Goal: Task Accomplishment & Management: Manage account settings

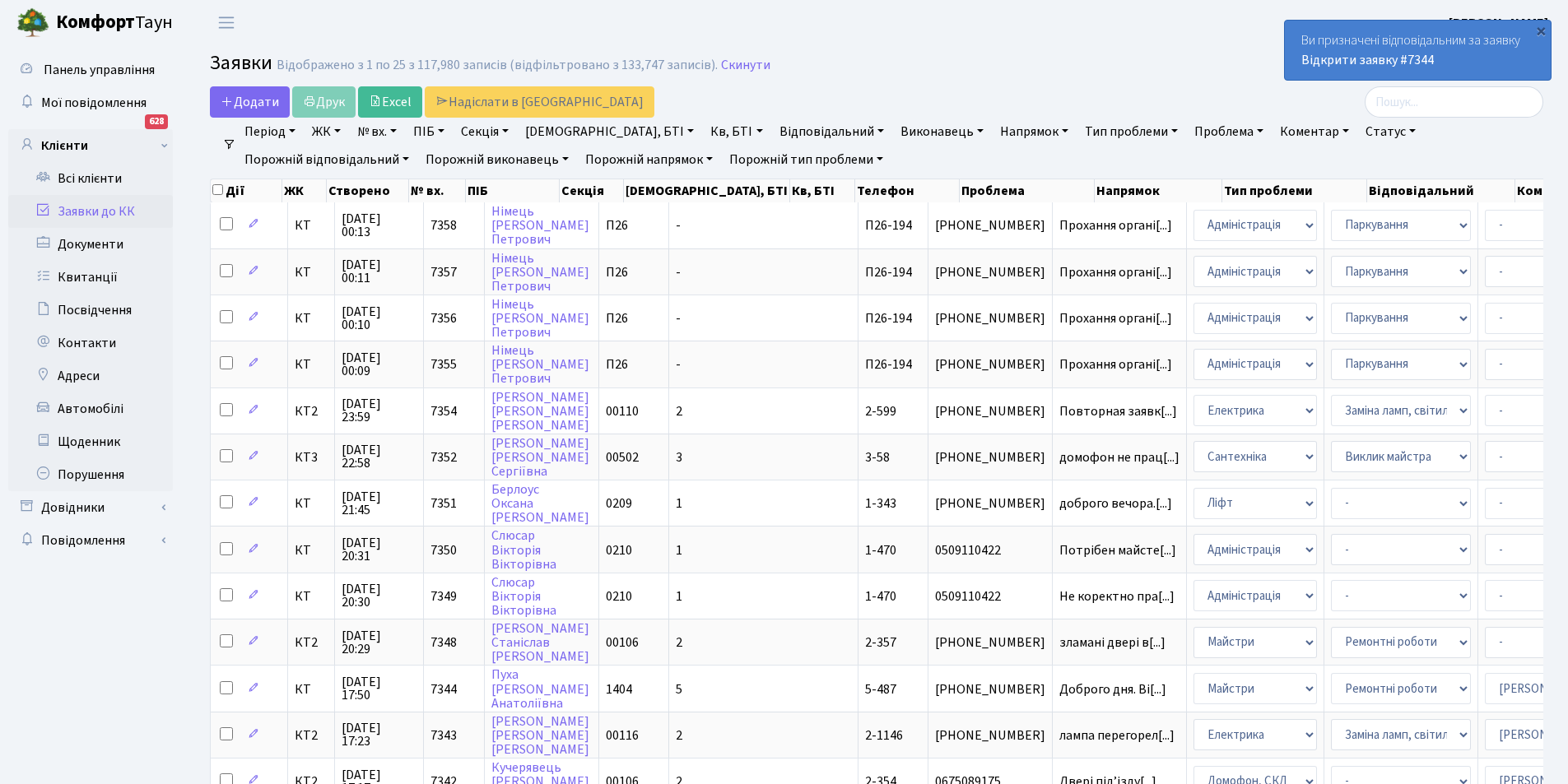
select select "25"
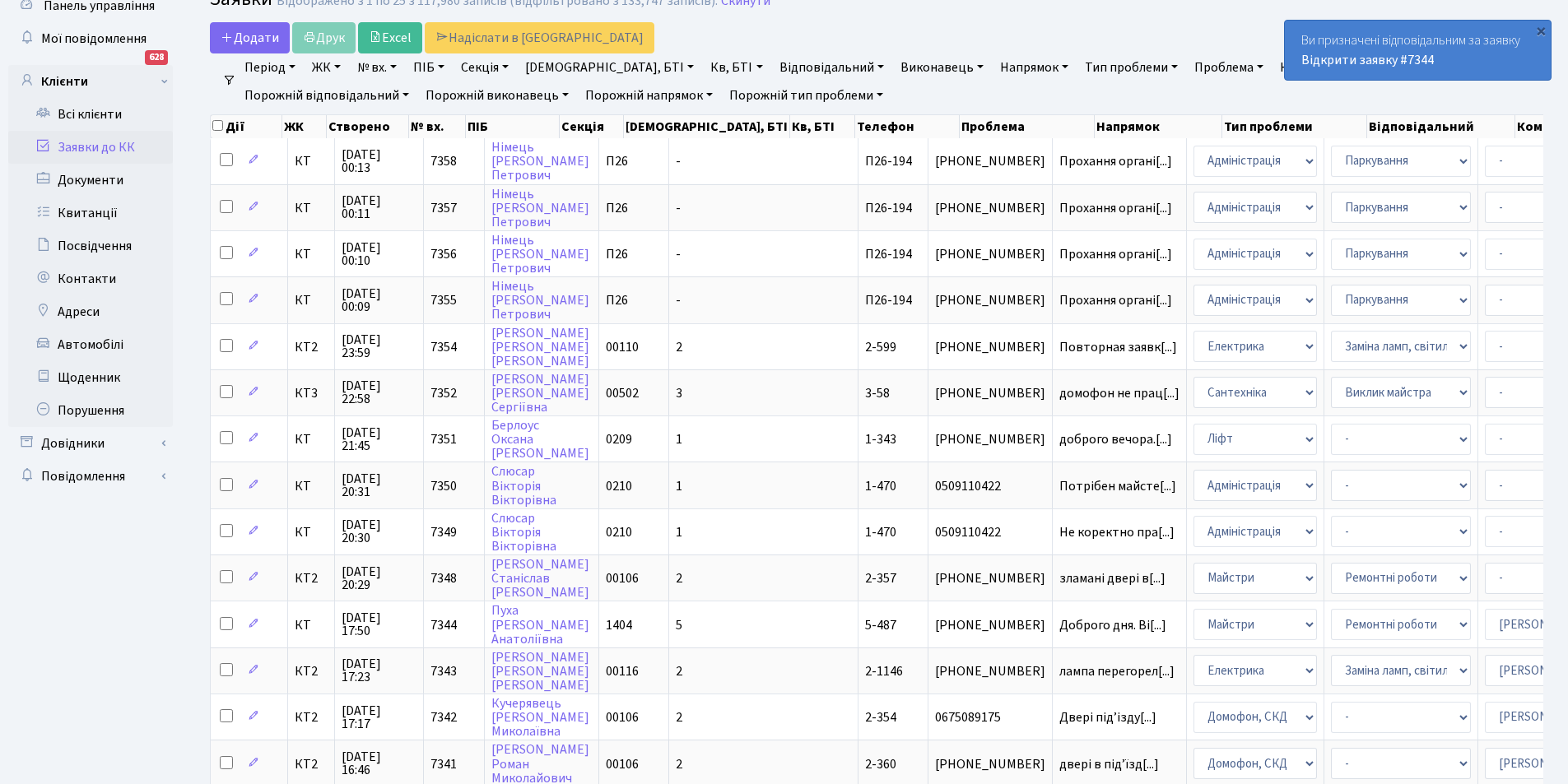
scroll to position [59, 0]
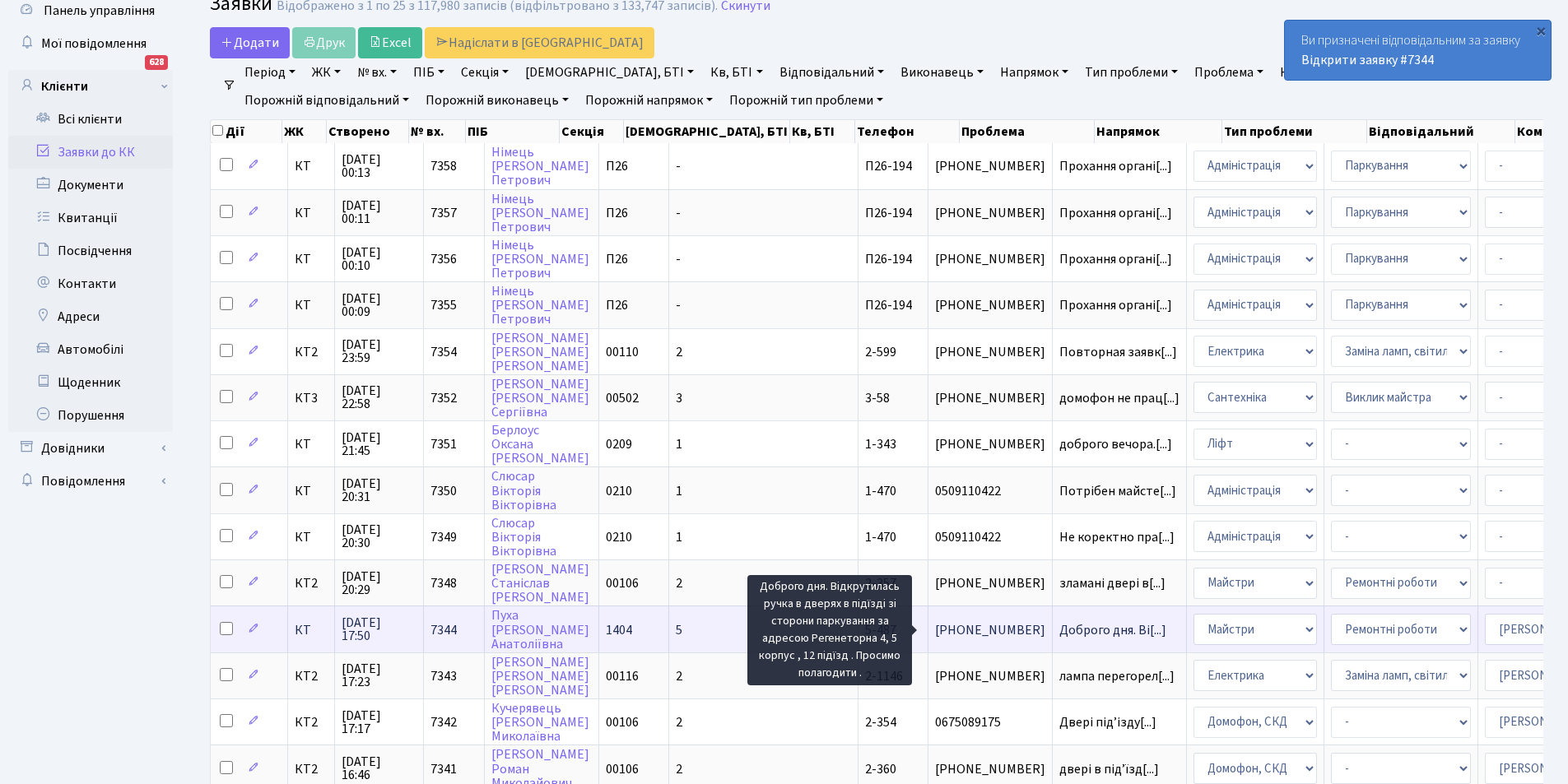
click at [1059, 627] on span "Доброго дня. Ві[...]" at bounding box center [1113, 631] width 107 height 18
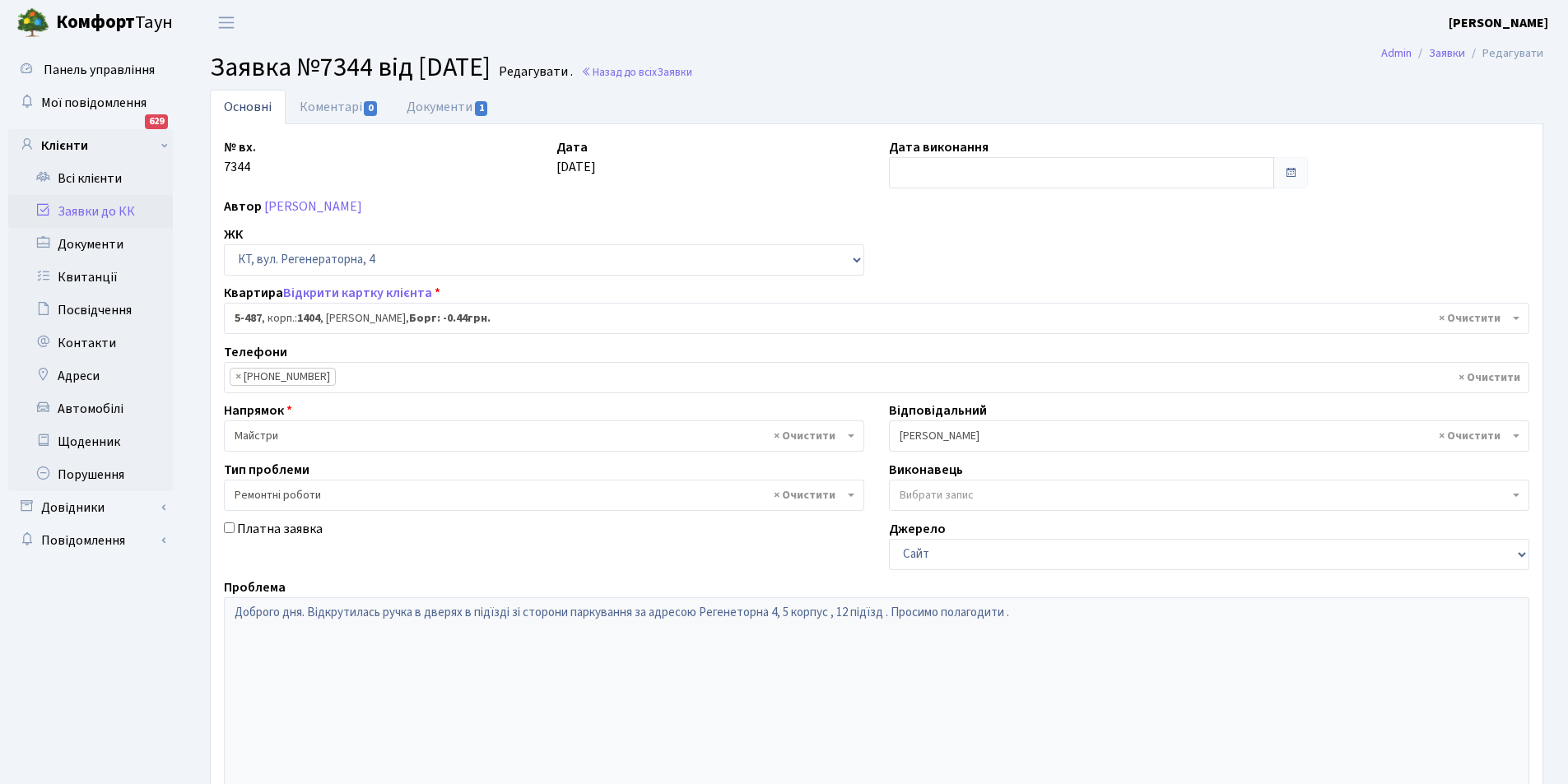
select select "2095"
select select "62"
click at [448, 94] on link "Документи 1" at bounding box center [448, 106] width 111 height 34
select select "25"
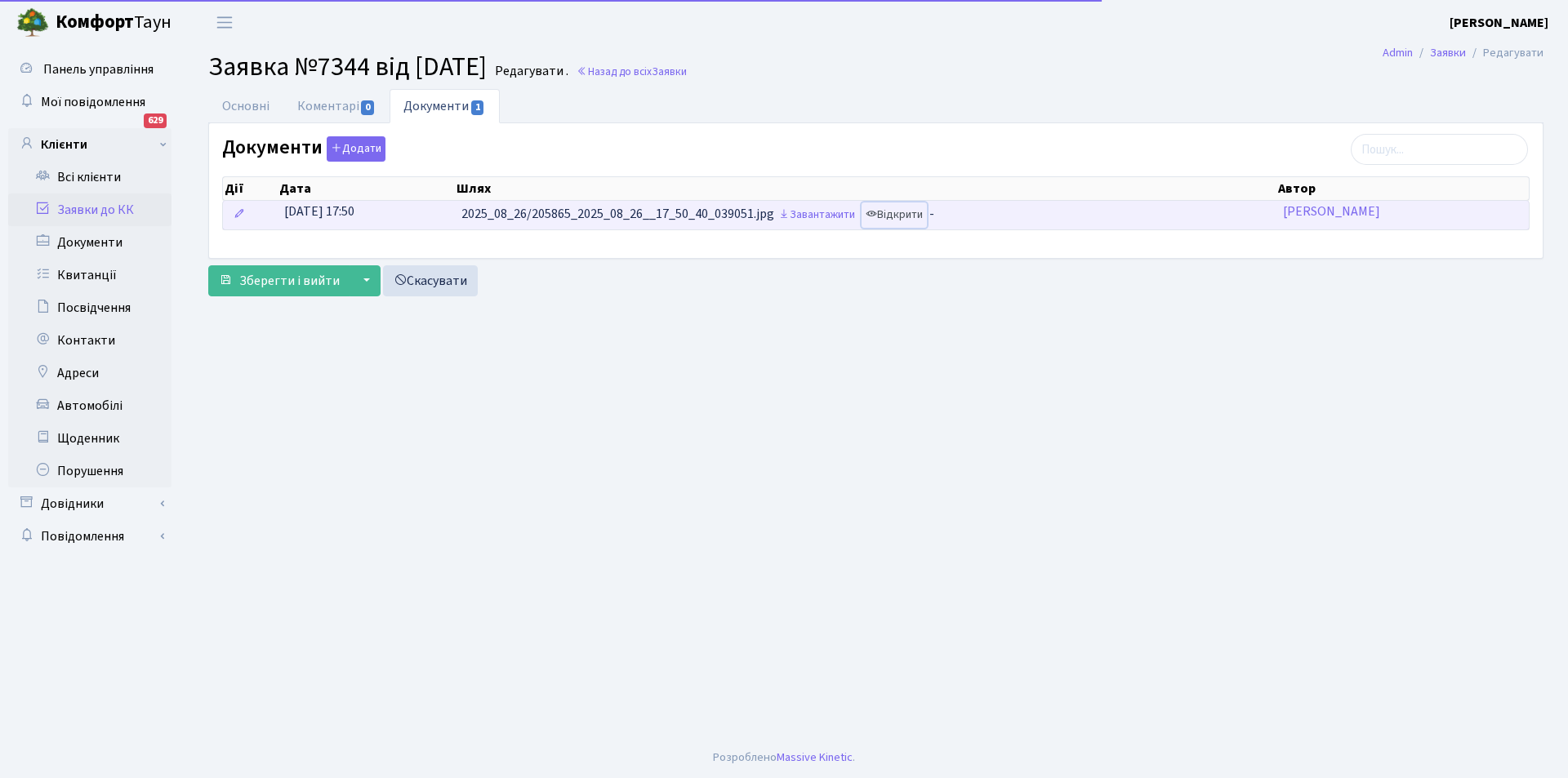
click at [909, 210] on link "Відкрити" at bounding box center [894, 215] width 66 height 25
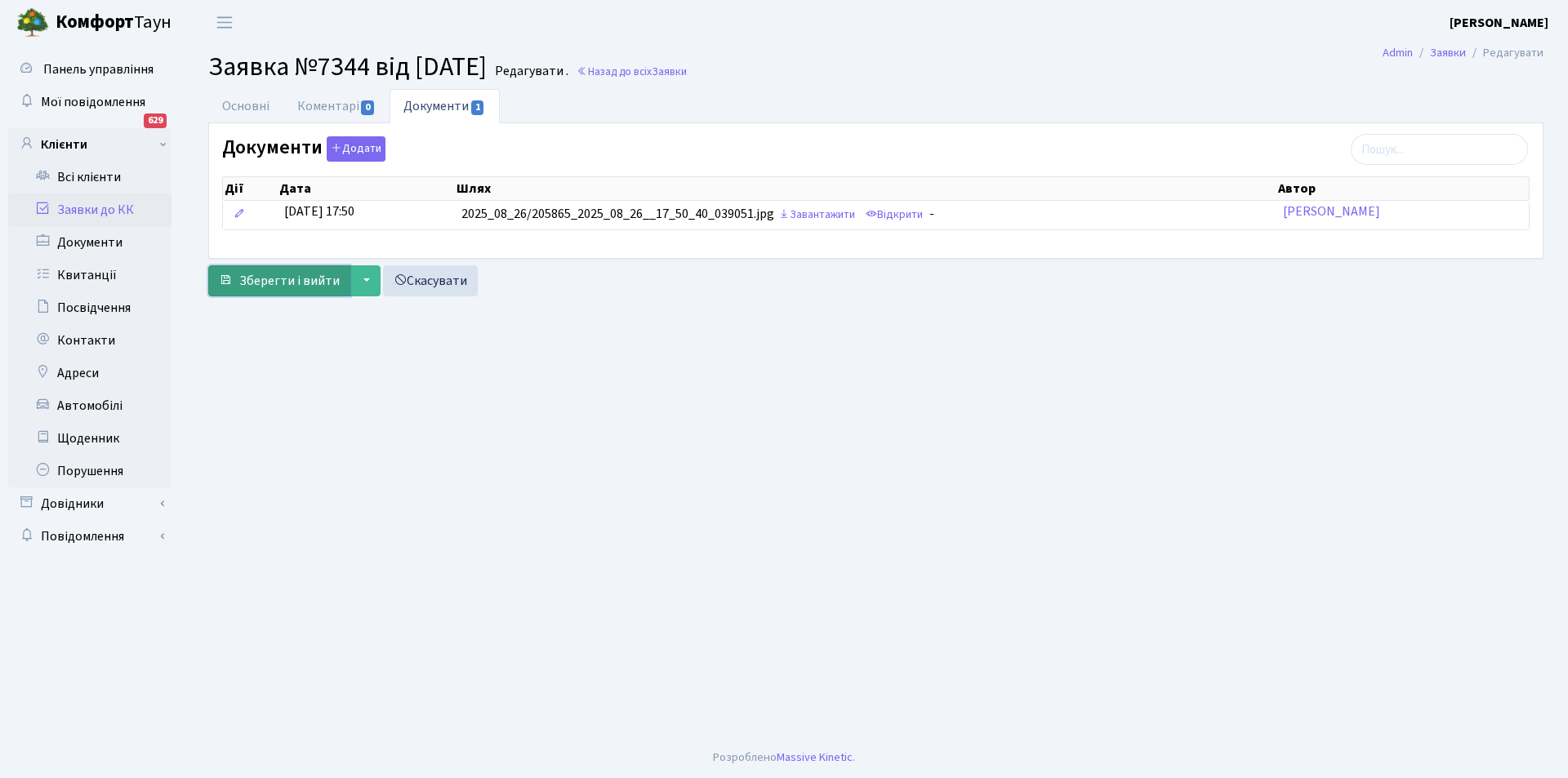
click at [259, 269] on button "Зберегти і вийти" at bounding box center [279, 280] width 142 height 31
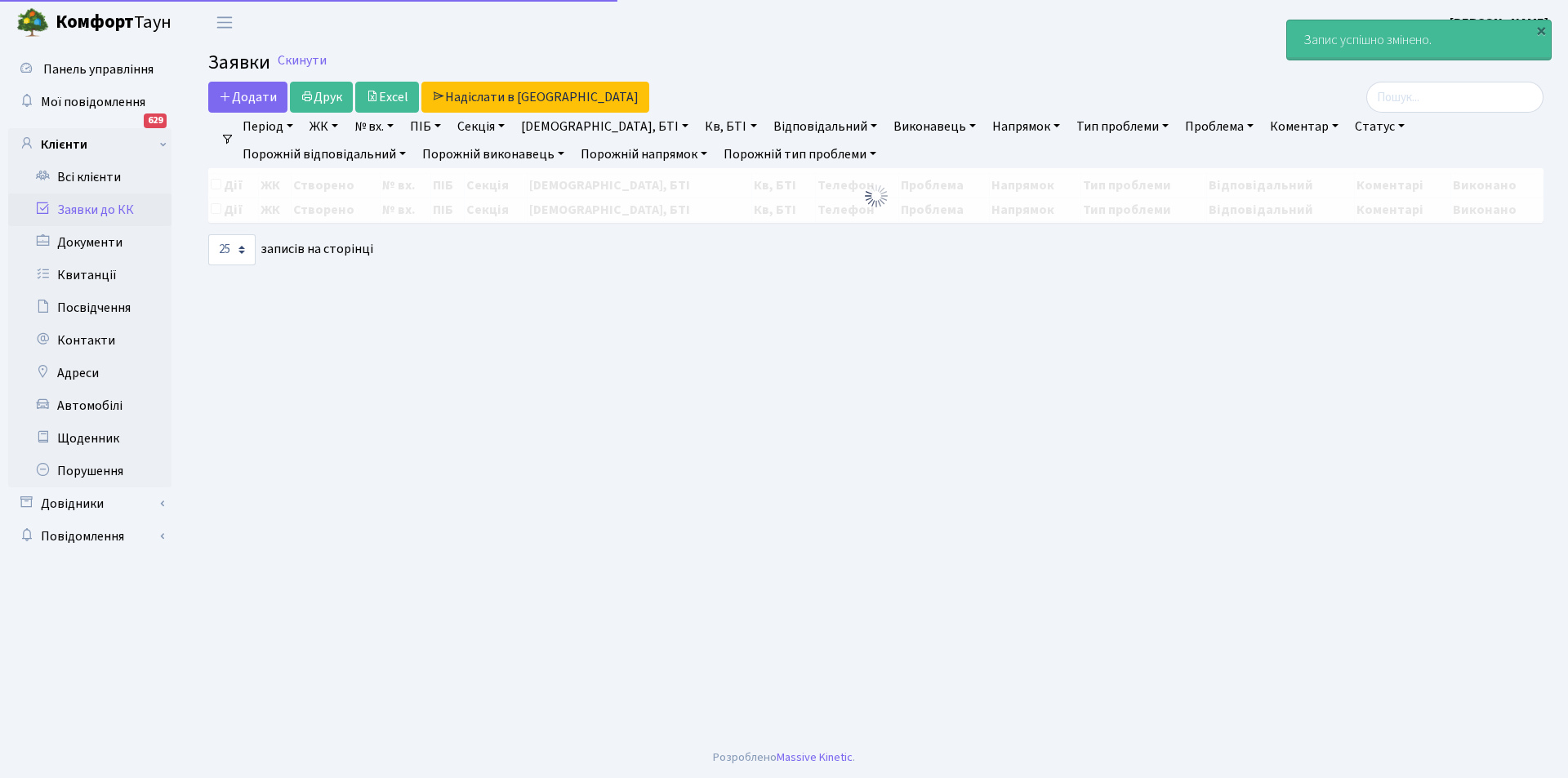
select select "25"
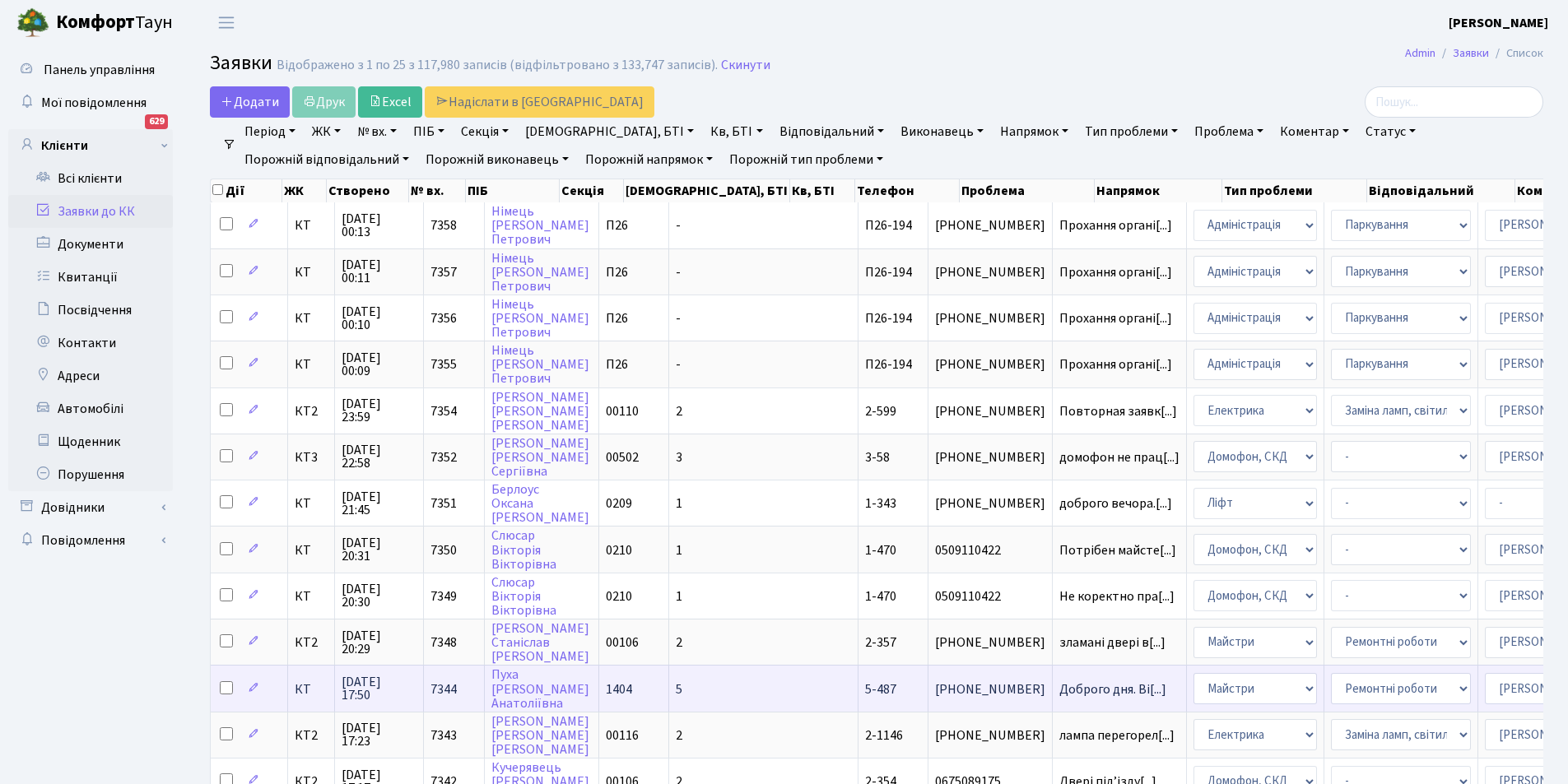
click at [528, 680] on td "[PERSON_NAME]" at bounding box center [542, 688] width 115 height 46
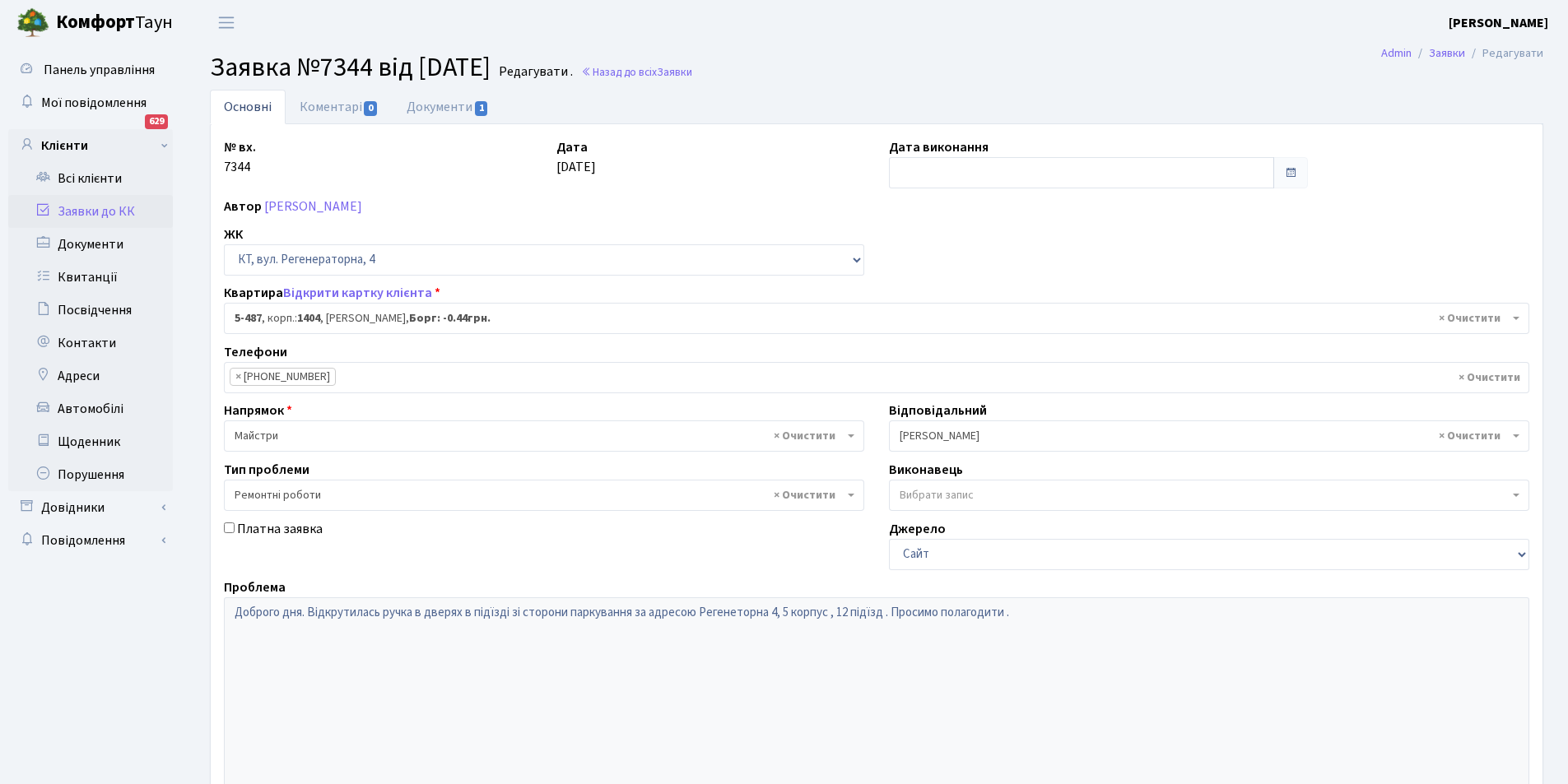
select select "2095"
select select "62"
click at [326, 101] on link "Коментарі 0" at bounding box center [339, 106] width 107 height 34
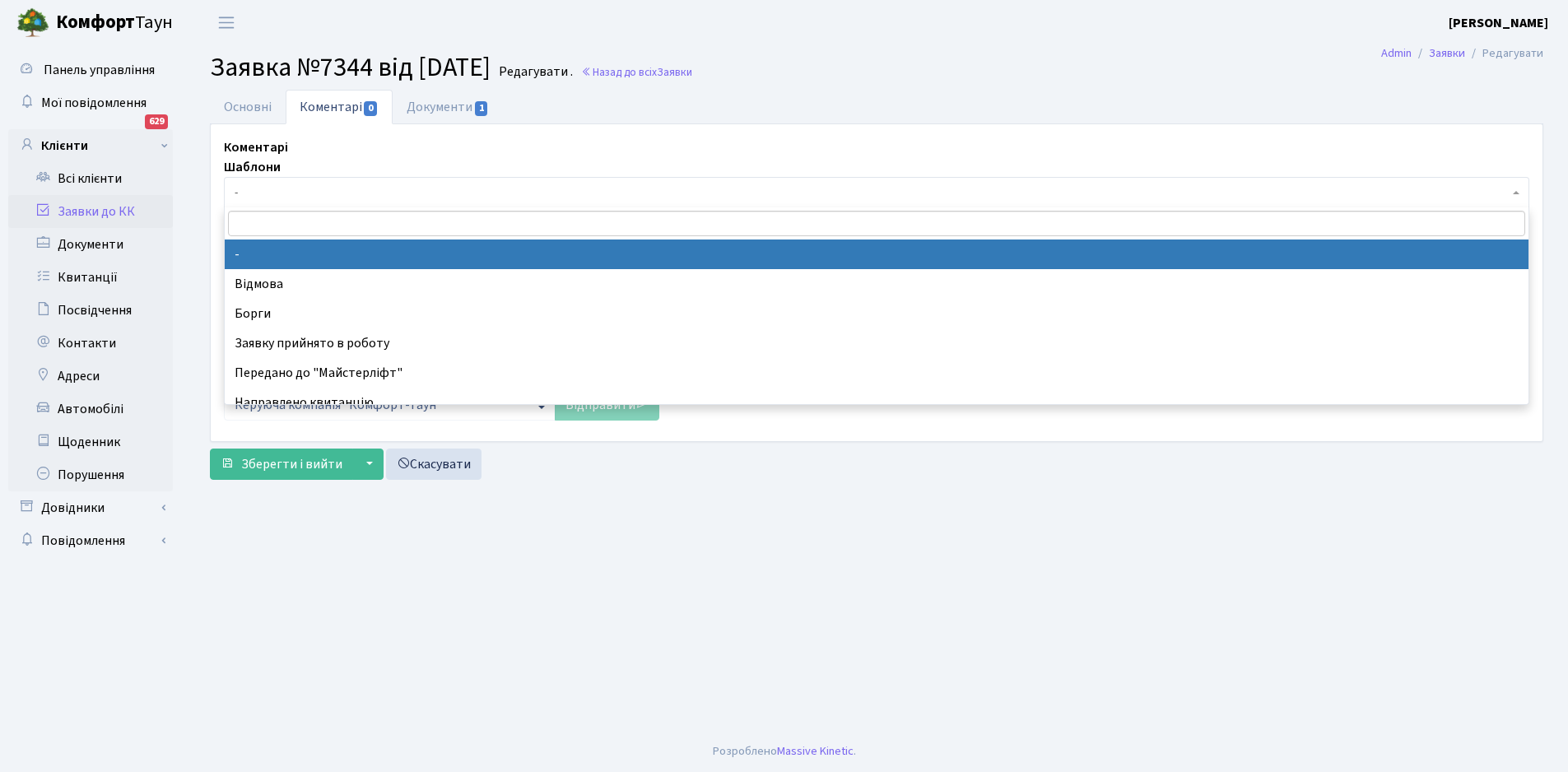
click at [296, 187] on span "-" at bounding box center [872, 193] width 1275 height 17
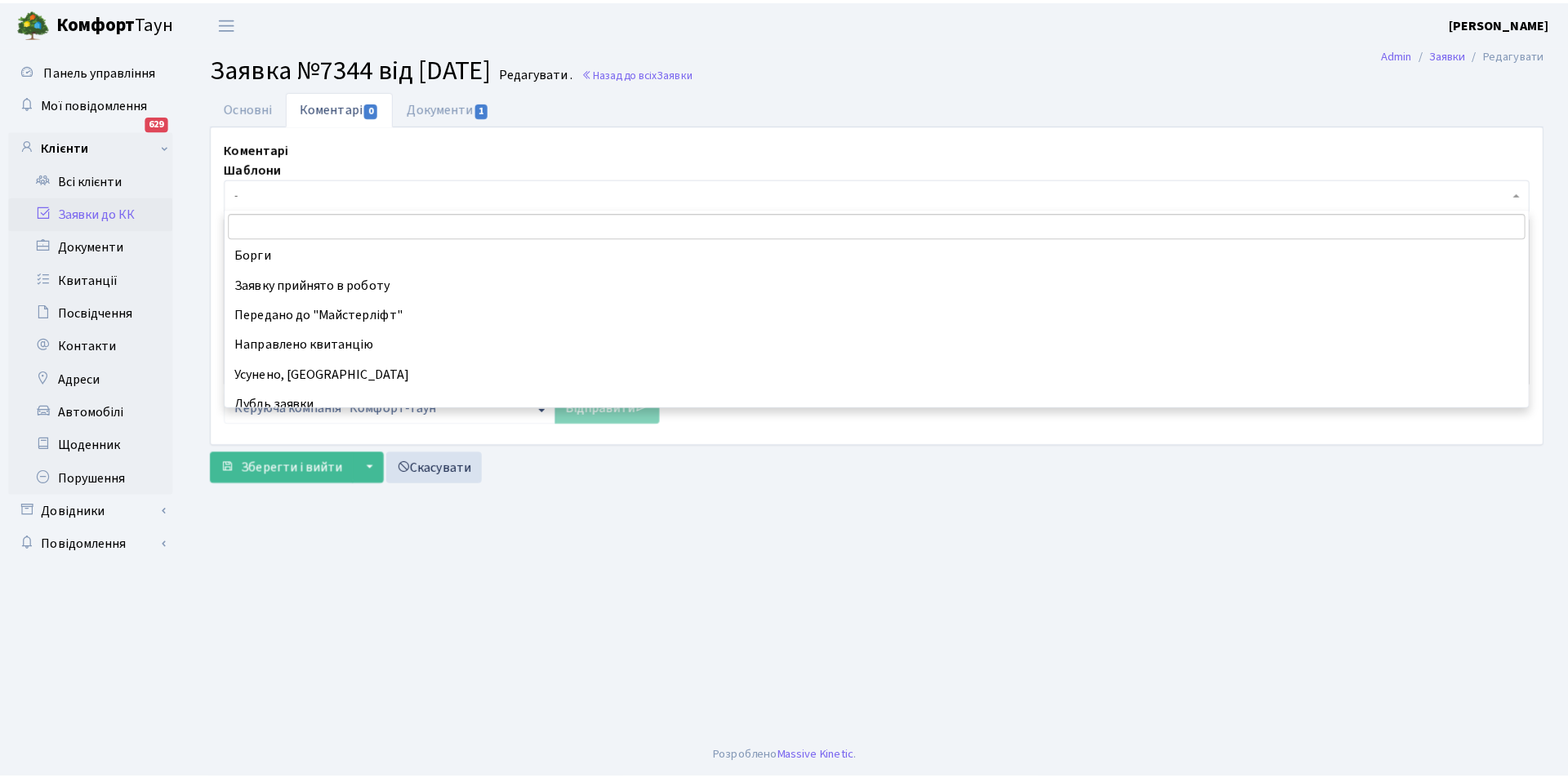
scroll to position [81, 0]
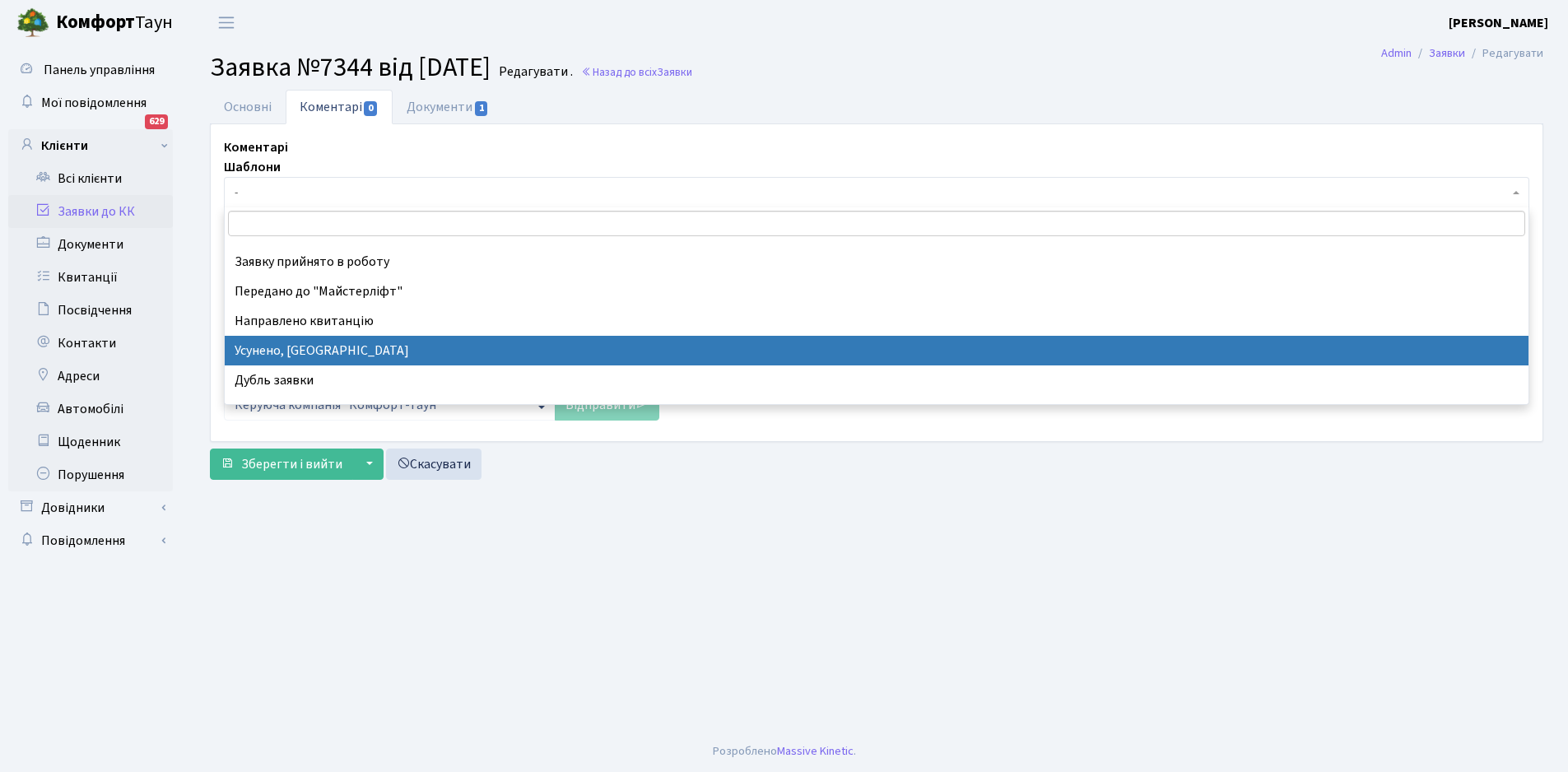
select select "15"
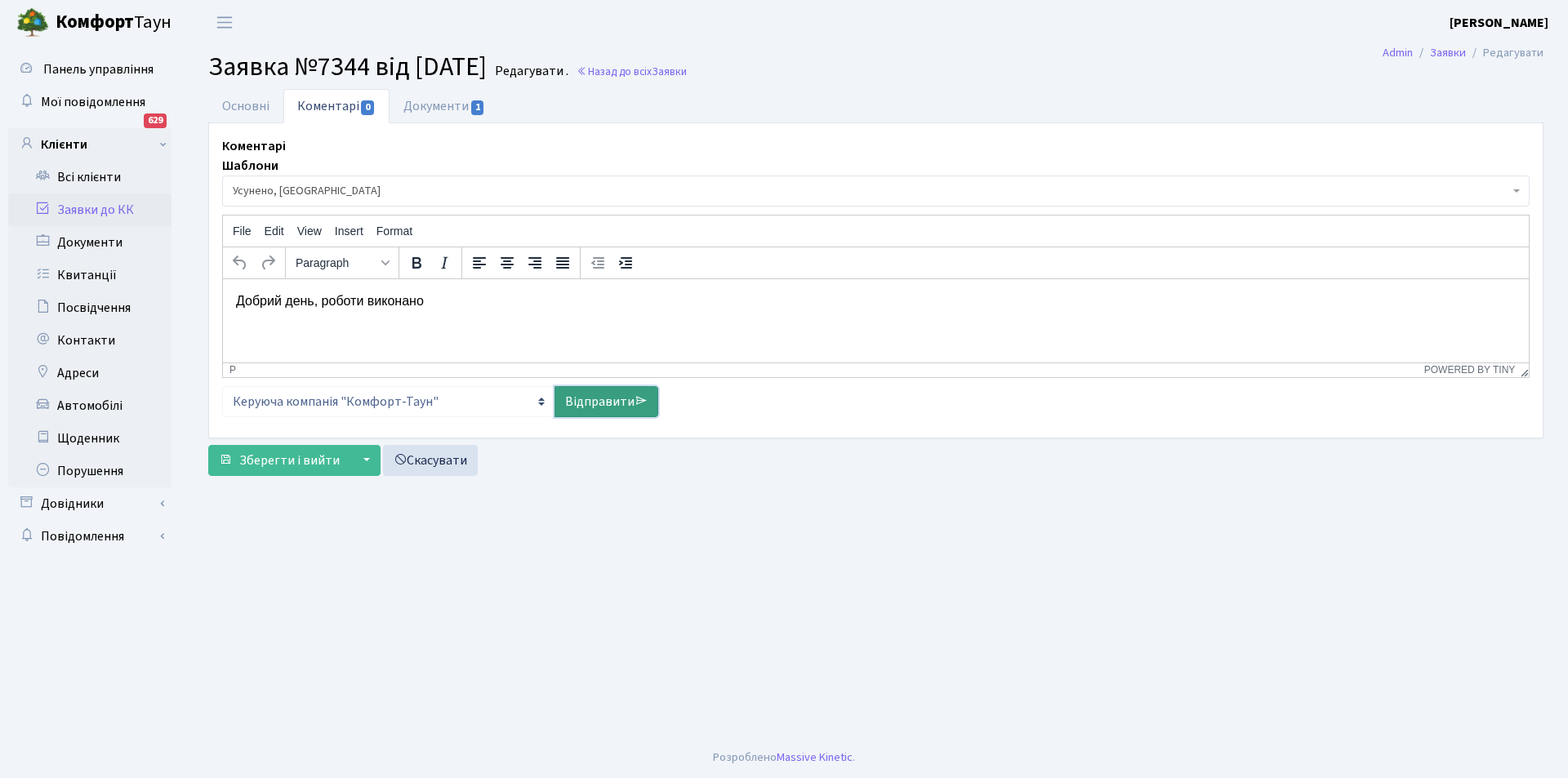
click at [599, 400] on link "Відправити" at bounding box center [606, 401] width 104 height 31
select select
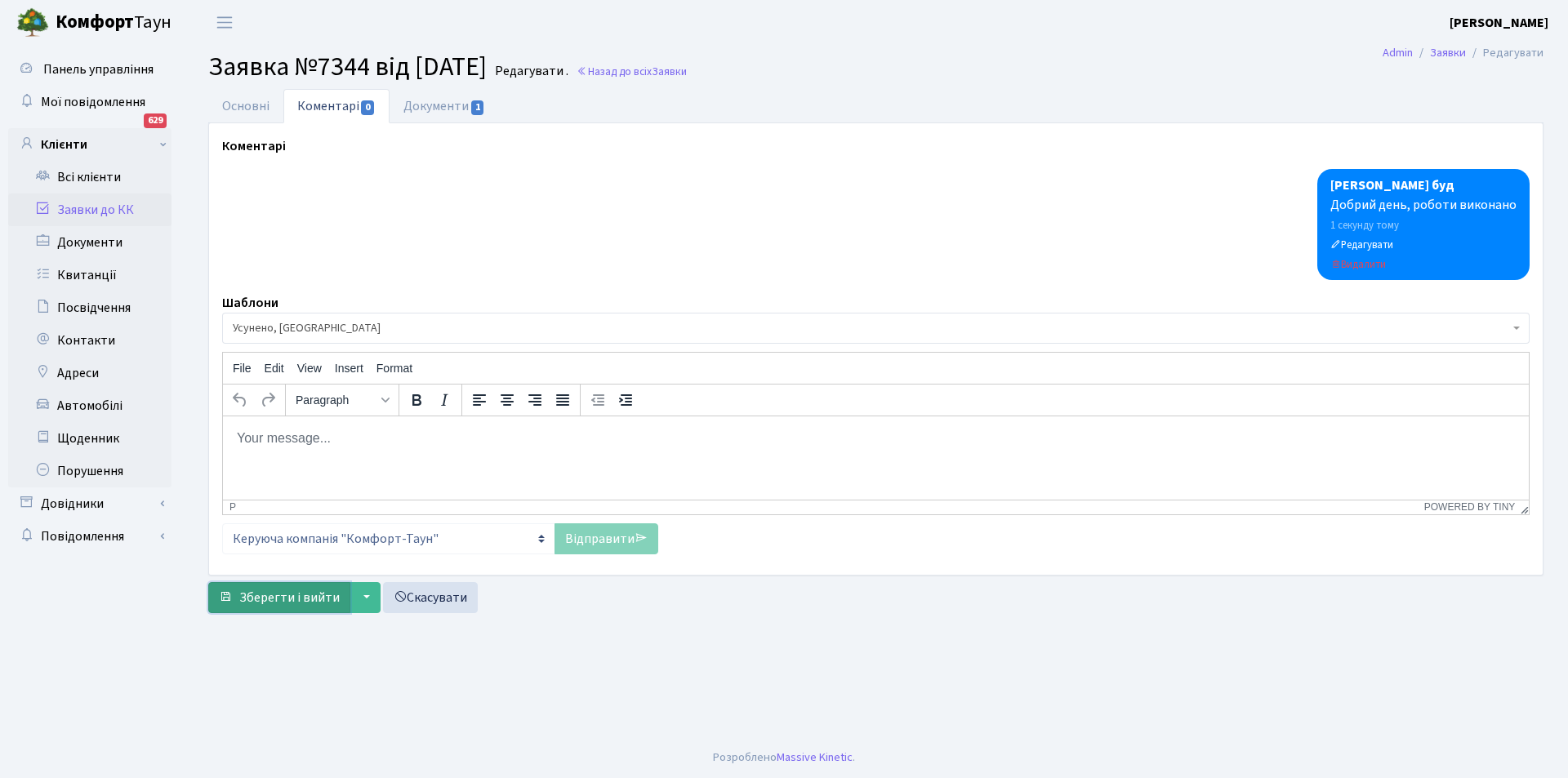
click at [283, 594] on span "Зберегти і вийти" at bounding box center [289, 598] width 101 height 18
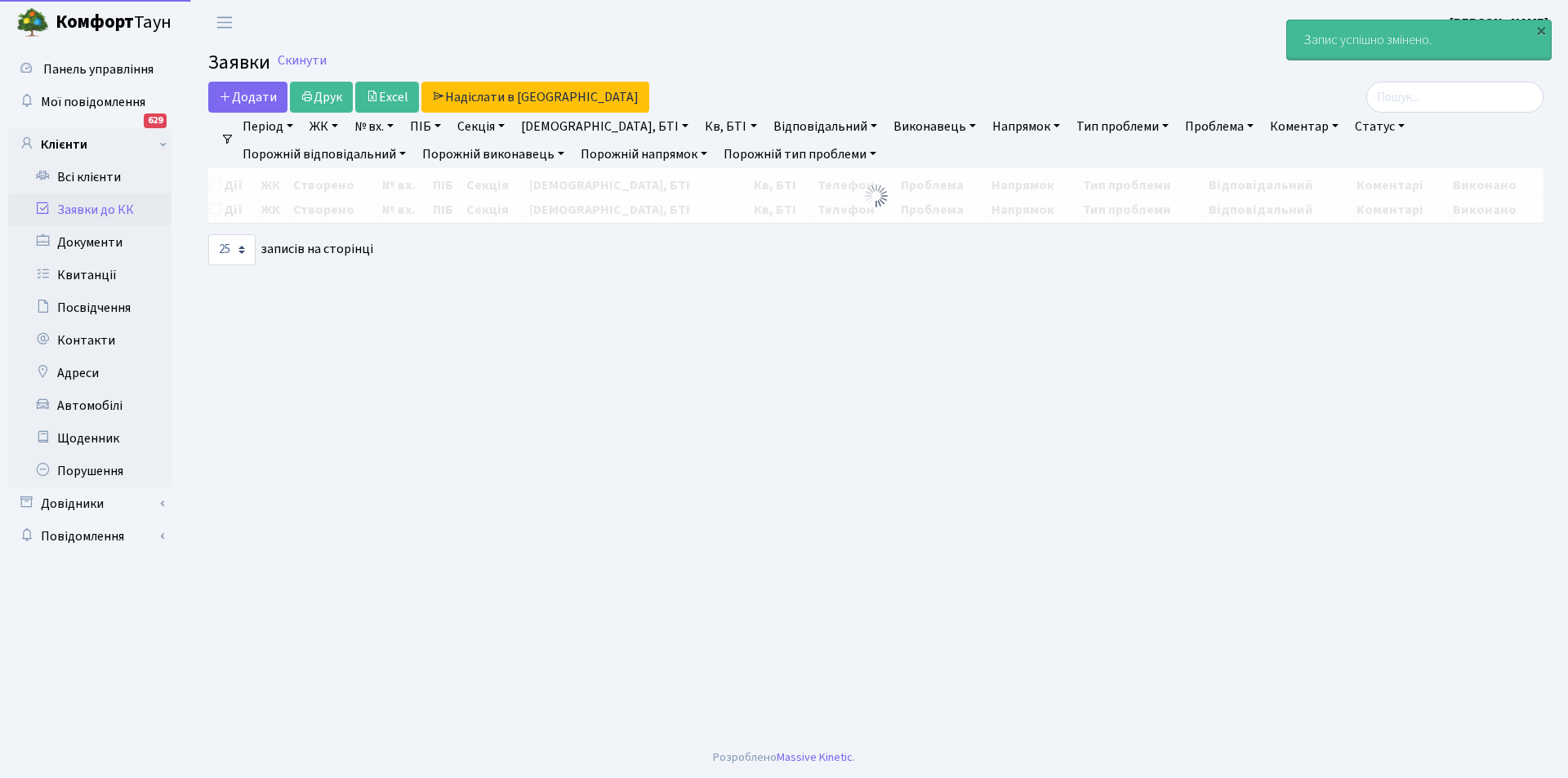
select select "25"
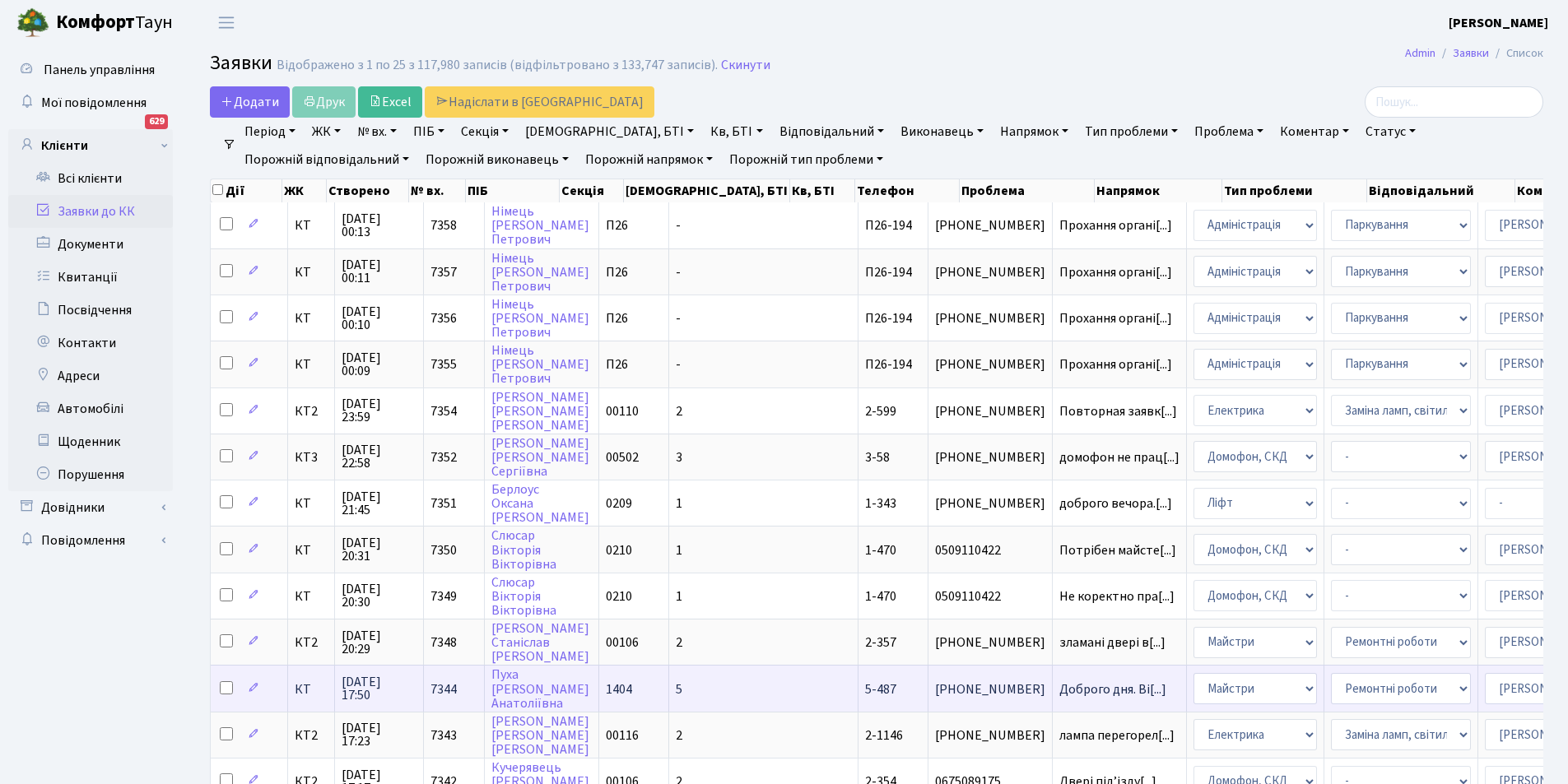
click at [865, 680] on span "5-487" at bounding box center [880, 689] width 31 height 18
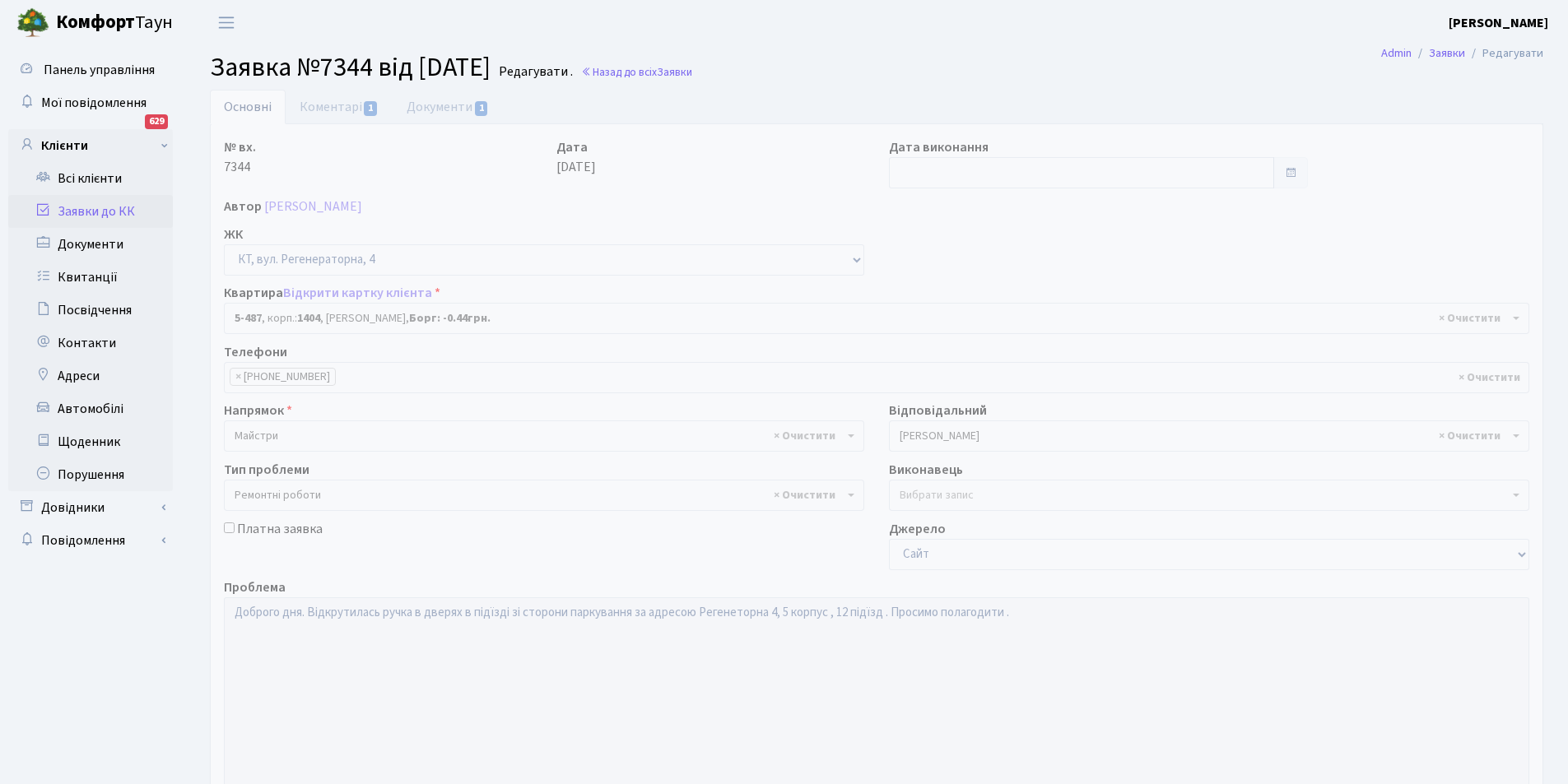
select select "2095"
select select "62"
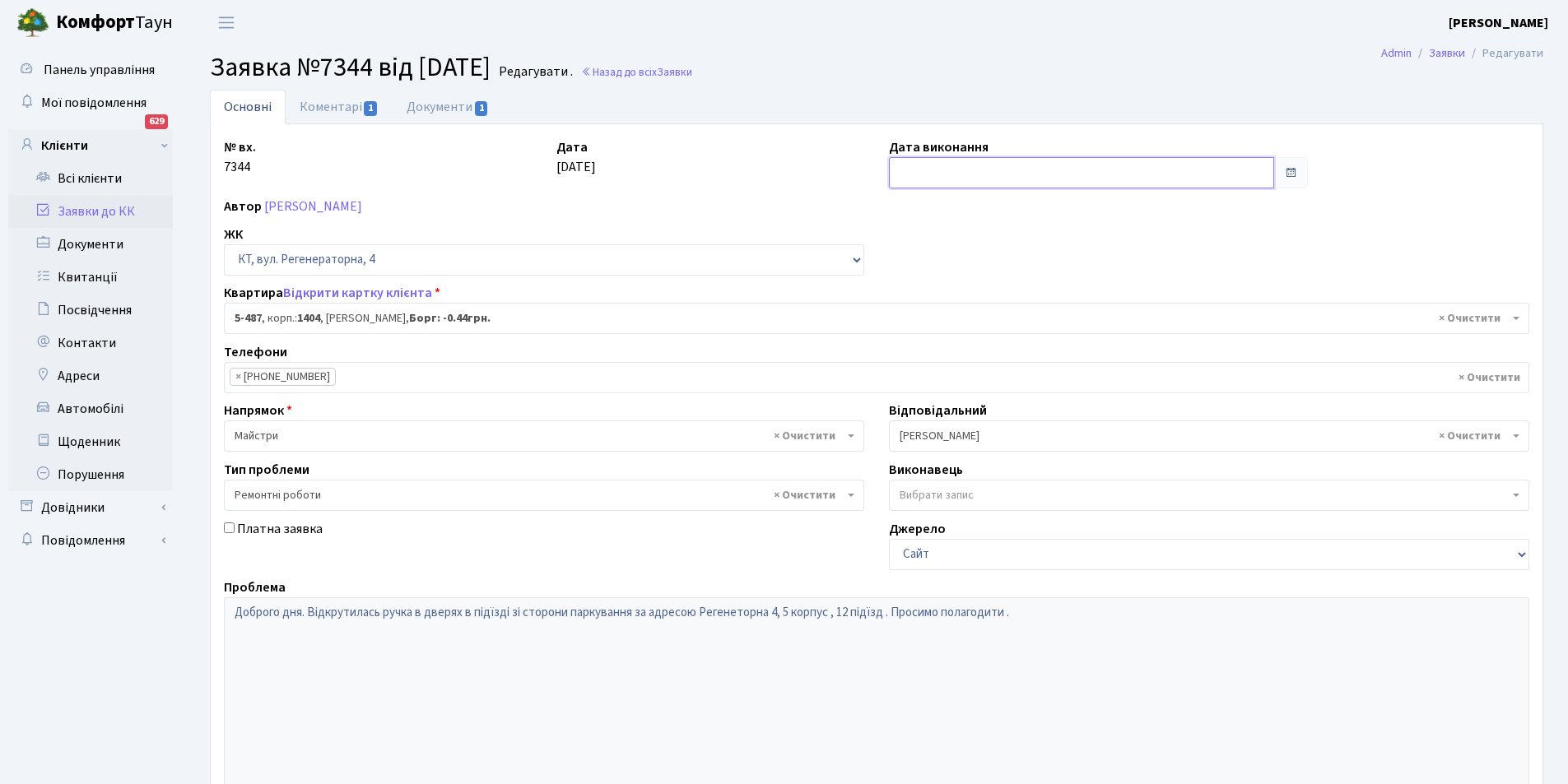
click at [917, 173] on input "text" at bounding box center [1082, 173] width 386 height 31
click at [956, 348] on td "27" at bounding box center [955, 354] width 24 height 24
type input "[DATE]"
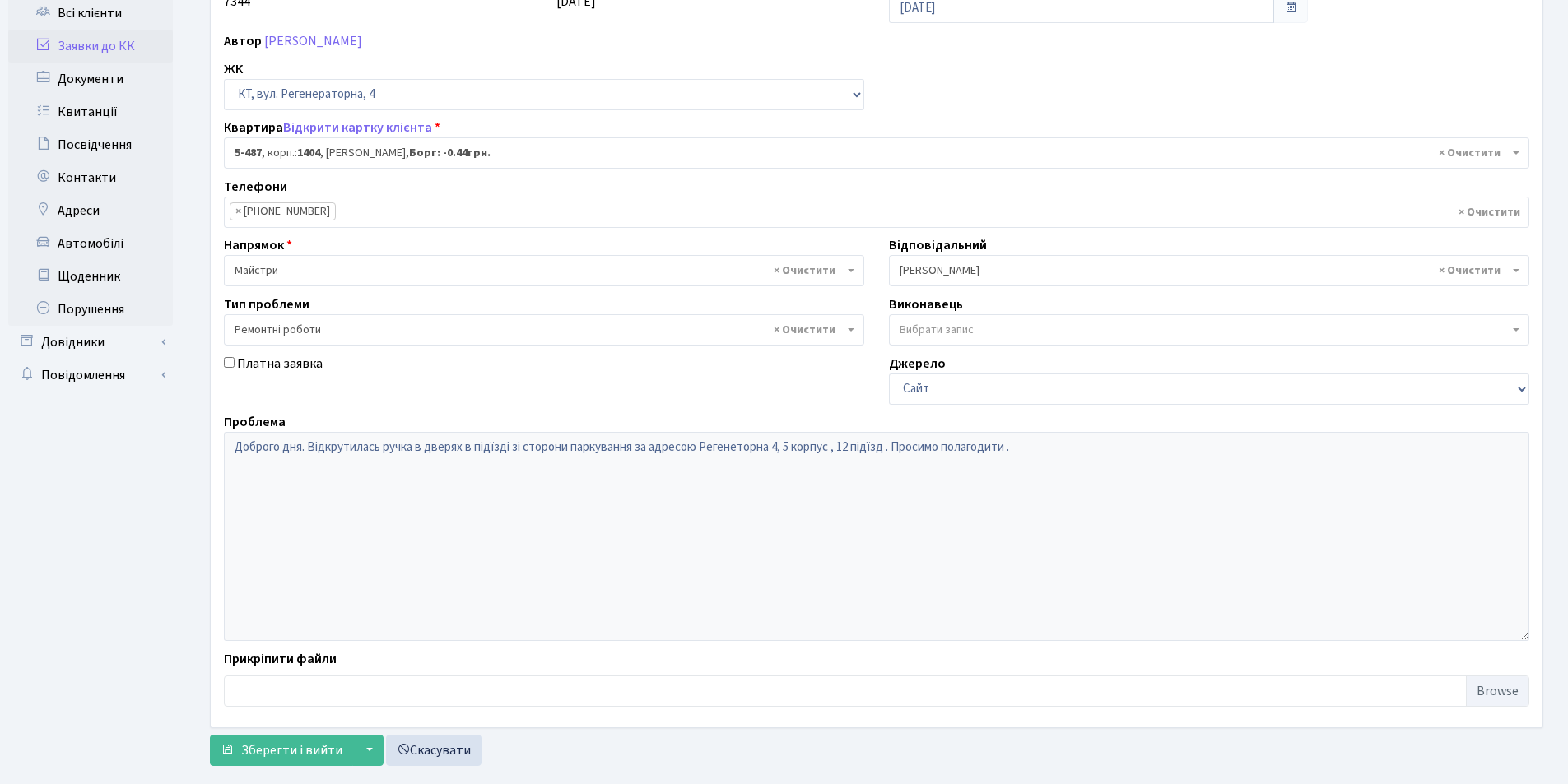
scroll to position [197, 0]
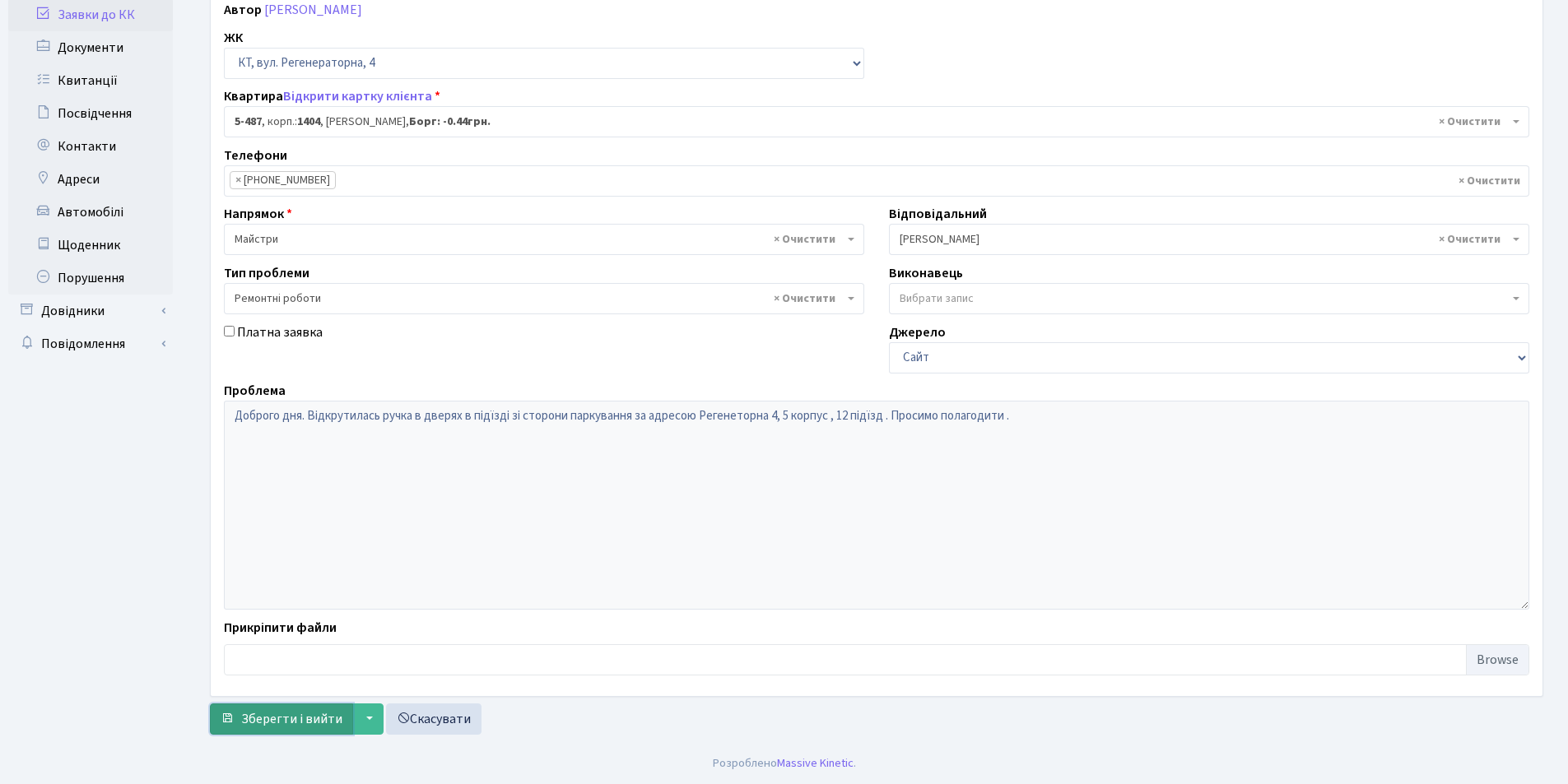
click at [291, 715] on span "Зберегти і вийти" at bounding box center [292, 720] width 101 height 18
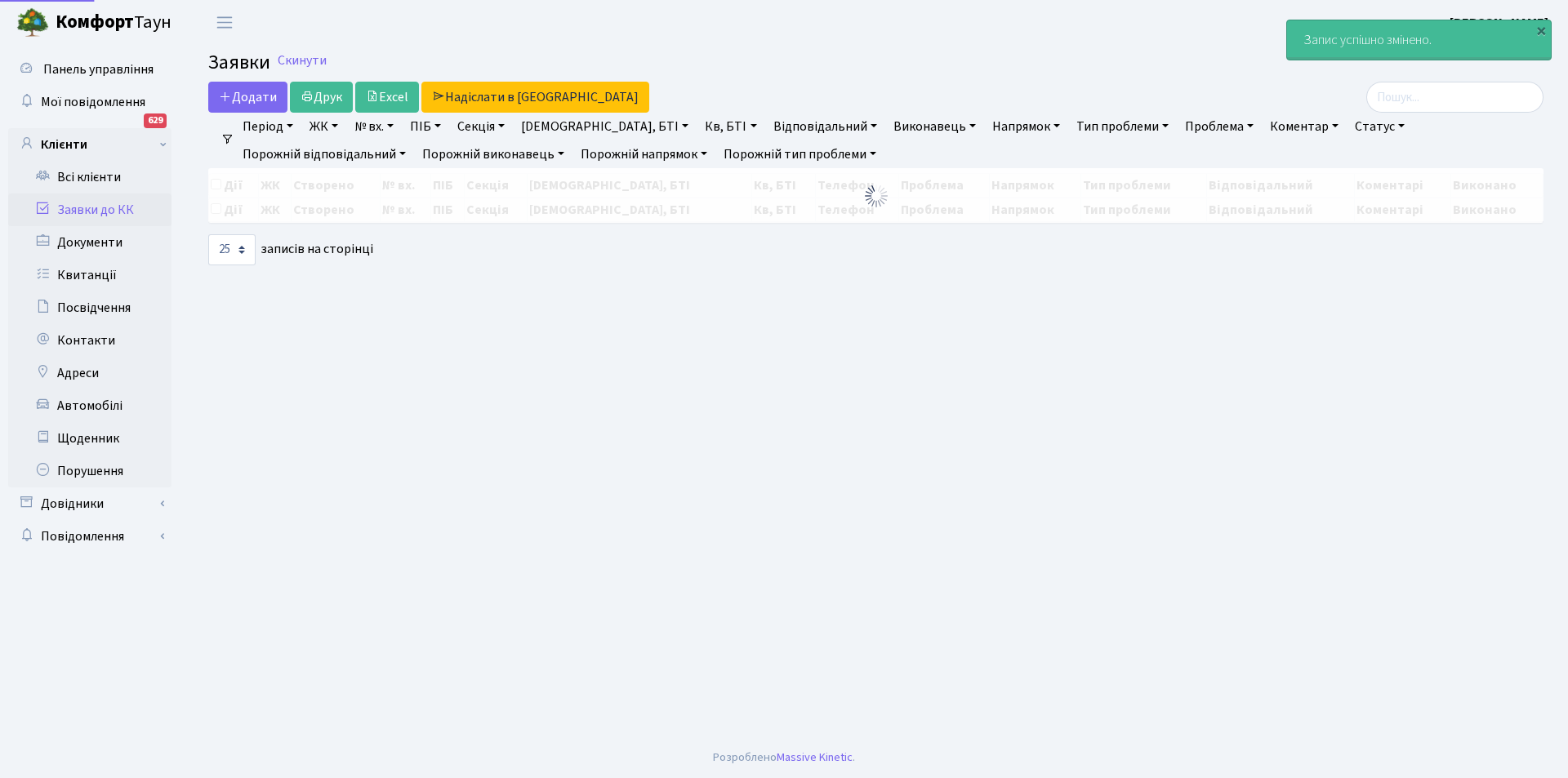
select select "25"
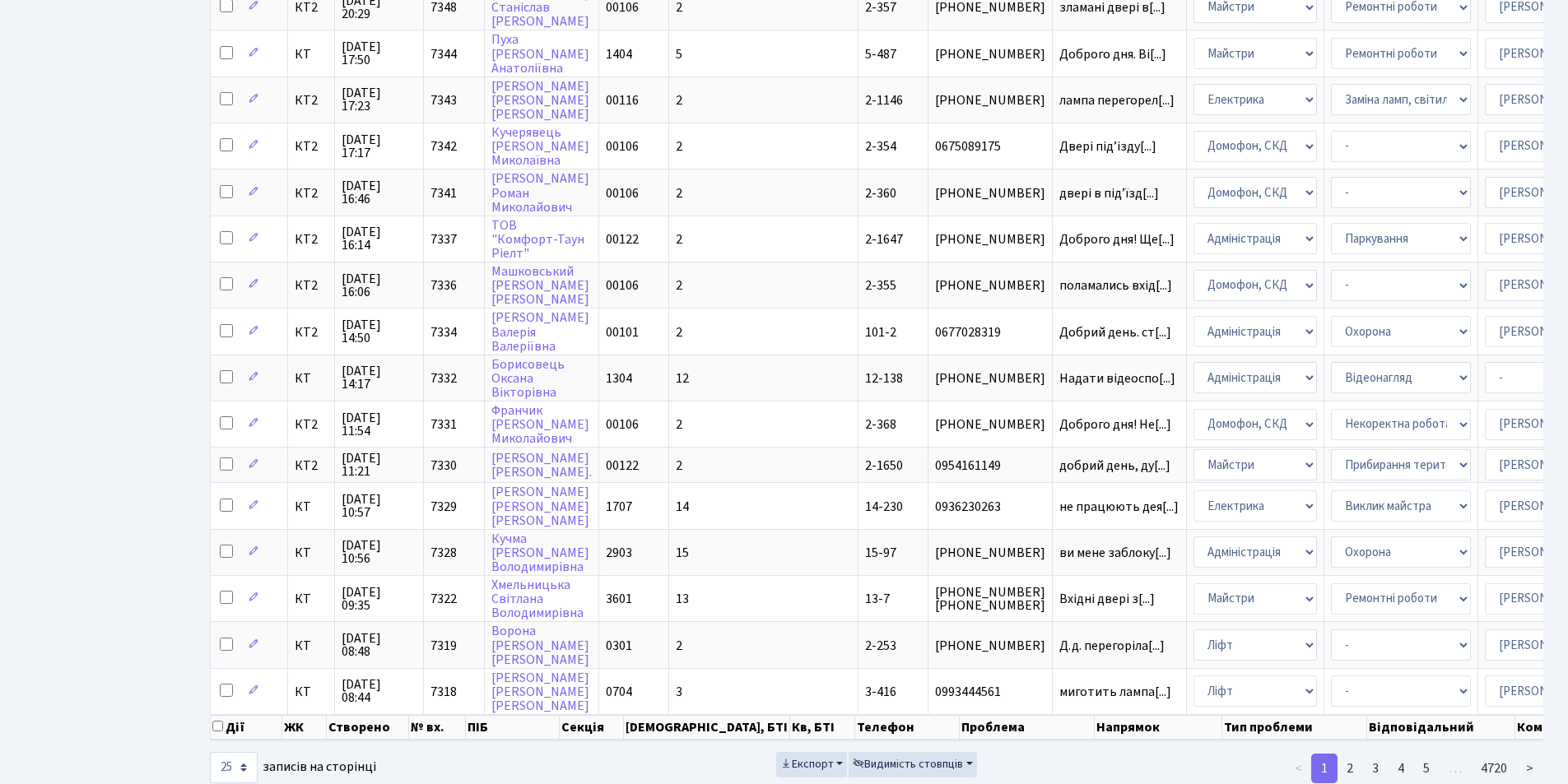
scroll to position [656, 0]
